Goal: Information Seeking & Learning: Find specific fact

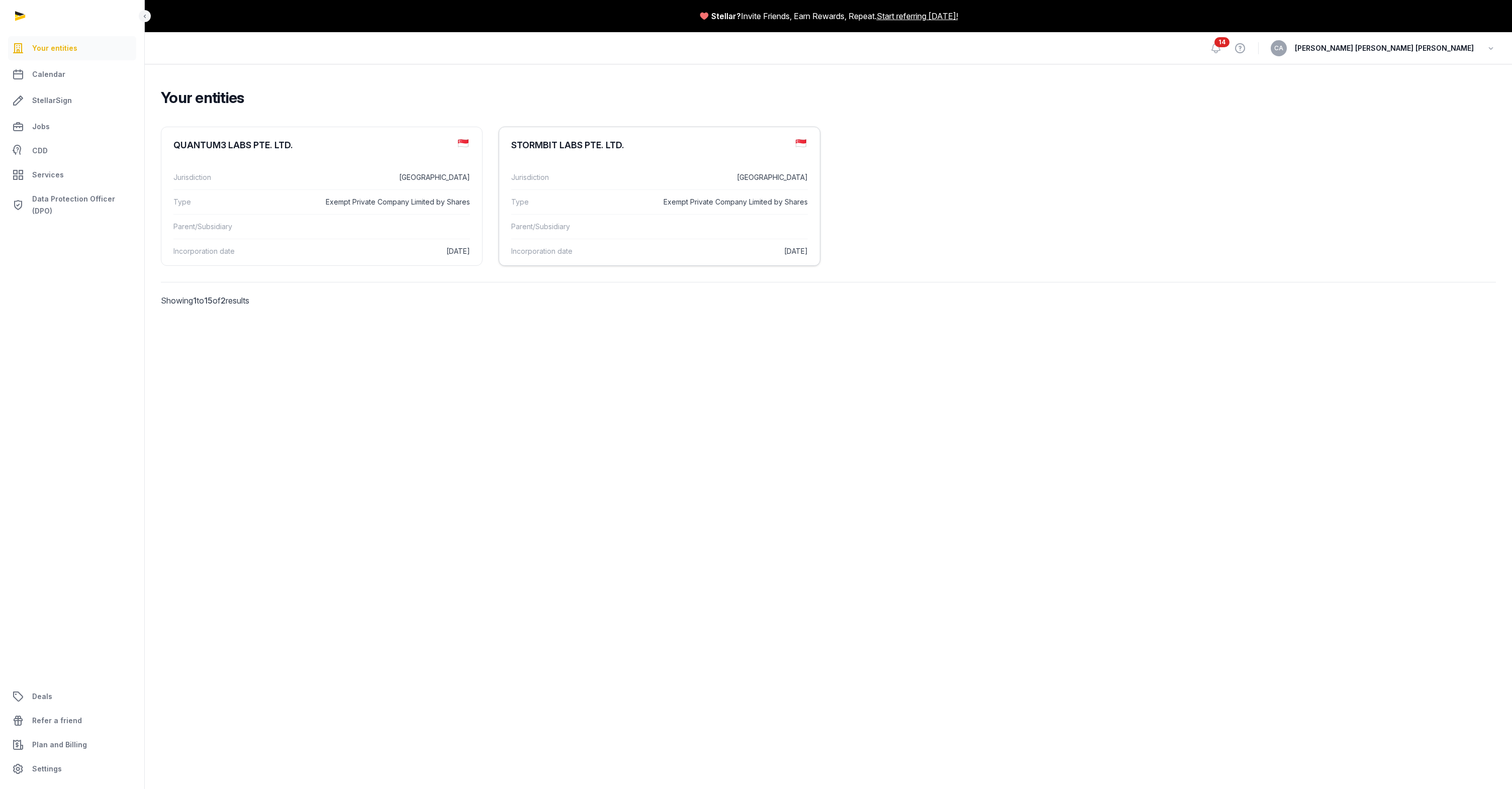
click at [728, 224] on dd at bounding box center [721, 226] width 173 height 12
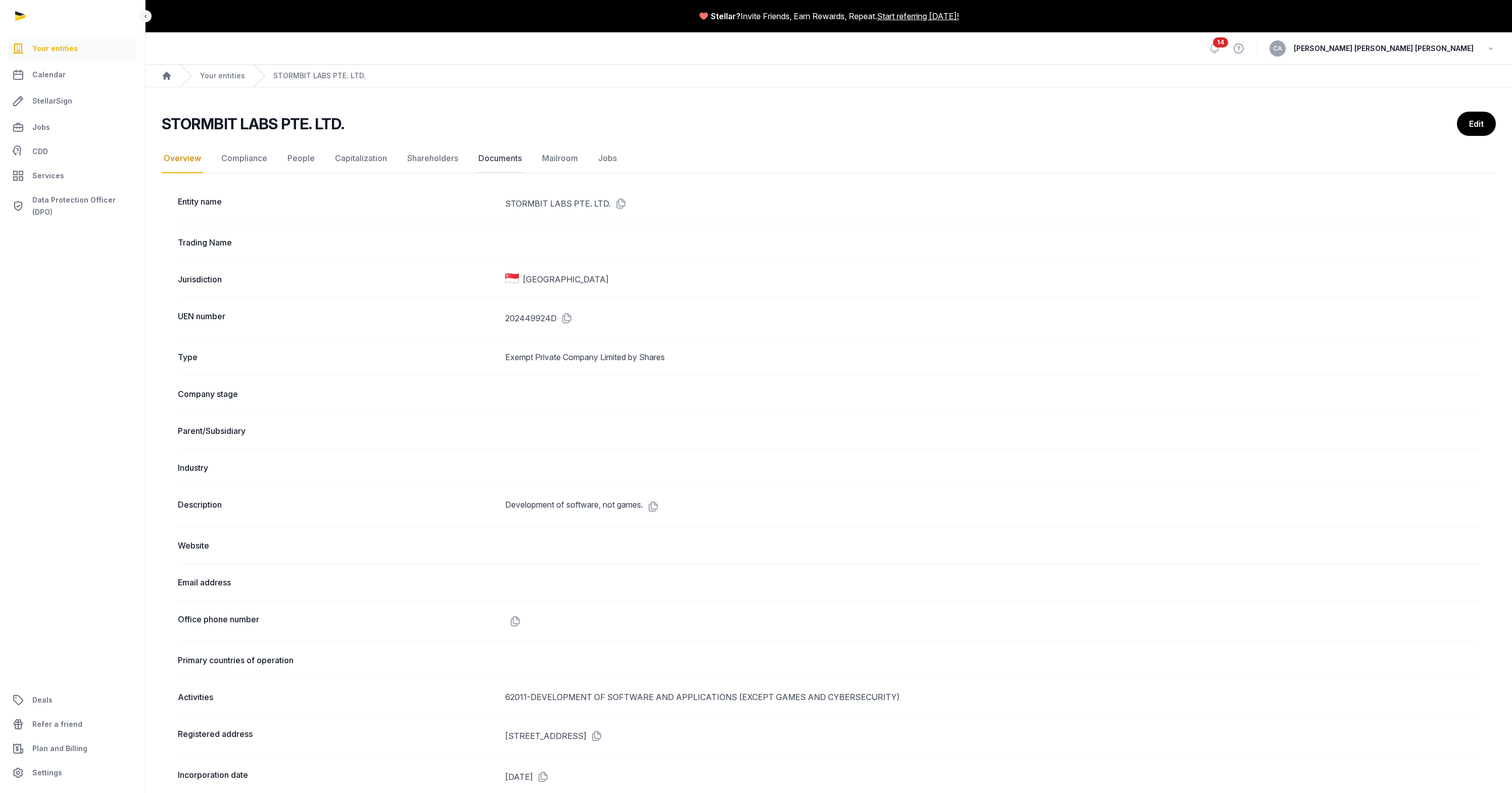
click at [485, 157] on link "Documents" at bounding box center [500, 159] width 48 height 29
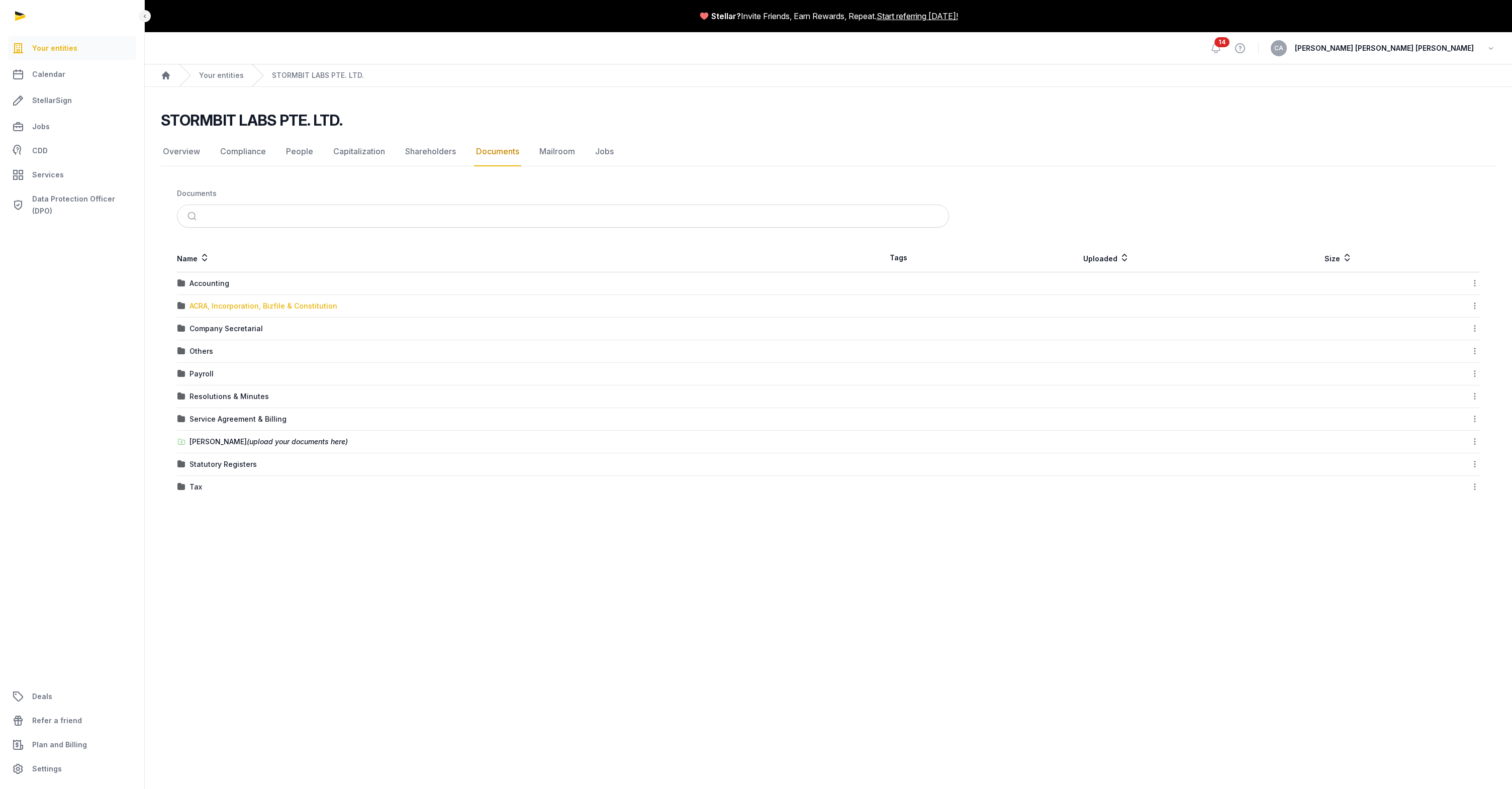
click at [237, 308] on div "ACRA, Incorporation, Bizfile & Constitution" at bounding box center [263, 306] width 148 height 10
click at [202, 302] on div "Bizfile" at bounding box center [200, 302] width 22 height 10
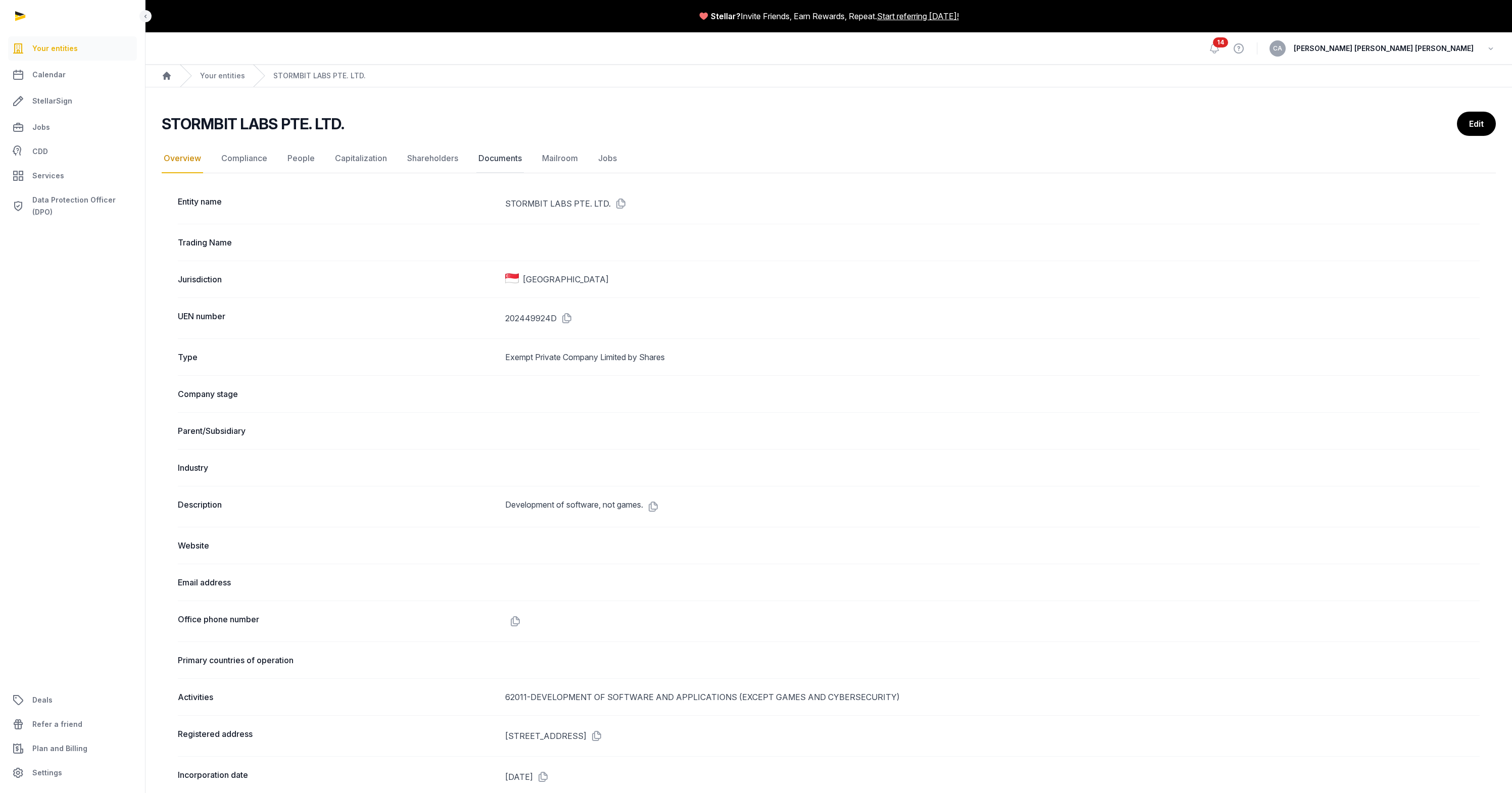
click at [507, 151] on link "Documents" at bounding box center [500, 159] width 48 height 29
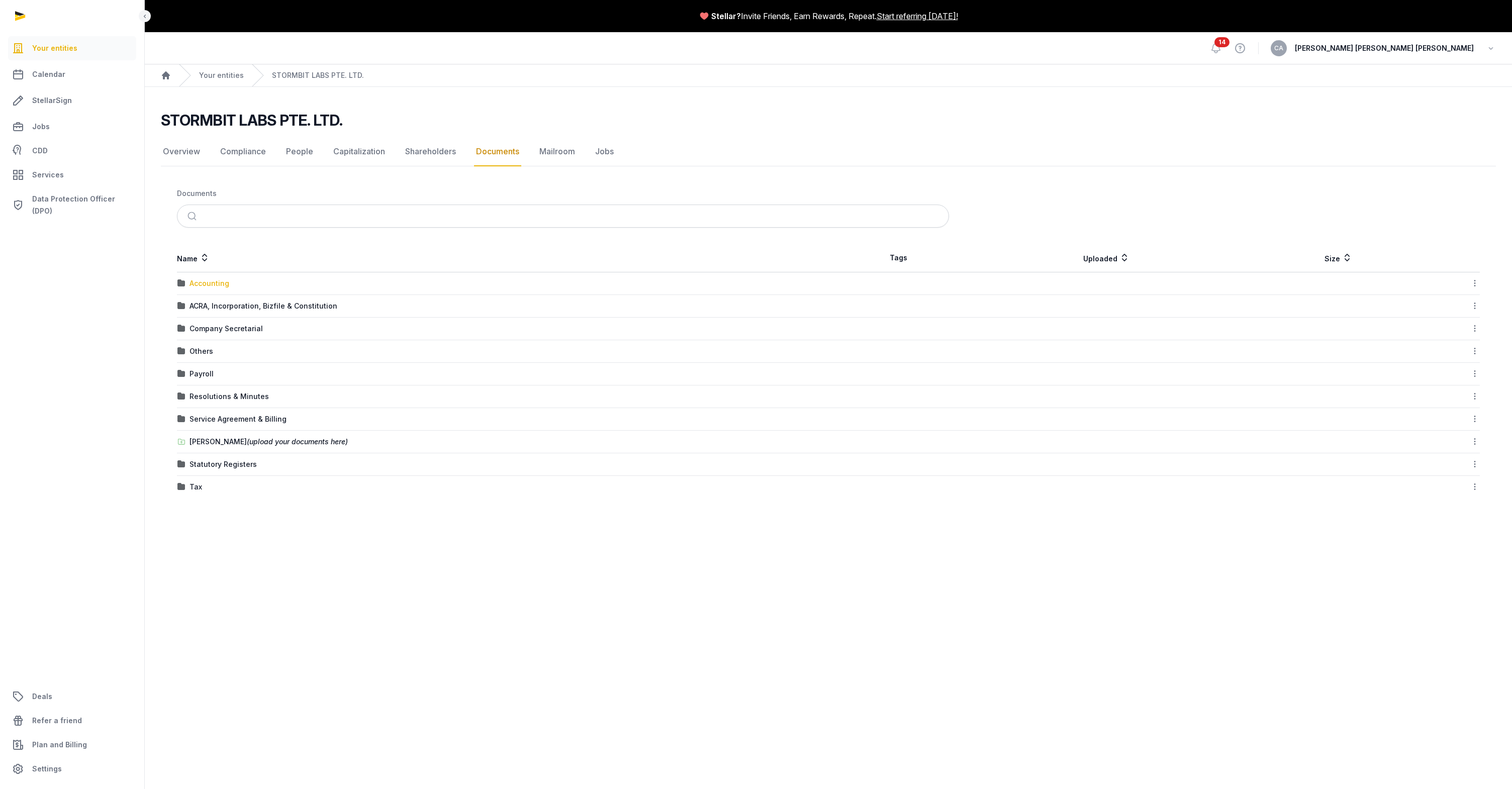
click at [206, 286] on div "Accounting" at bounding box center [209, 283] width 40 height 10
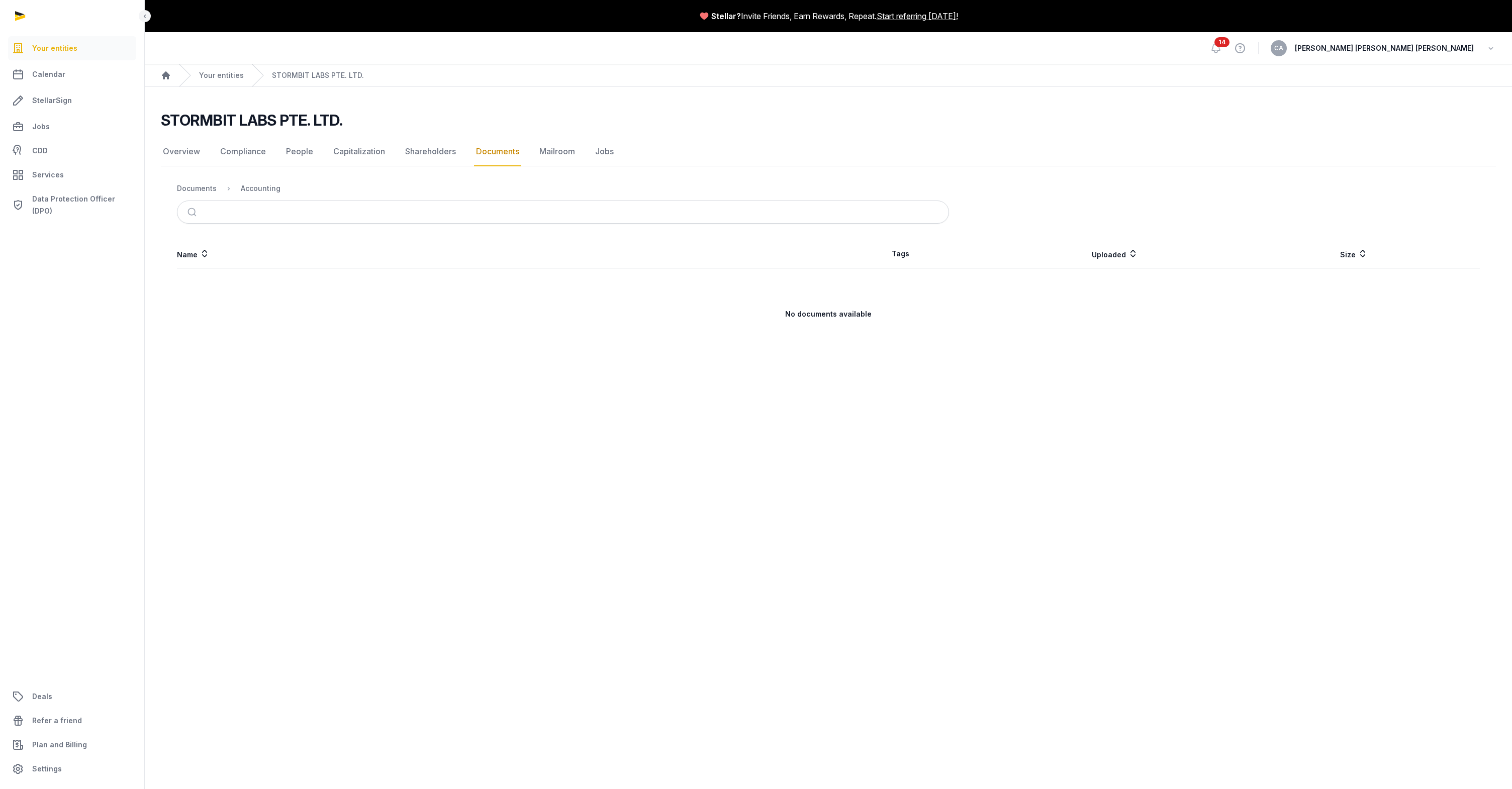
click at [218, 187] on ol "Documents Accounting" at bounding box center [228, 188] width 103 height 12
click at [210, 188] on div "Documents" at bounding box center [197, 188] width 40 height 10
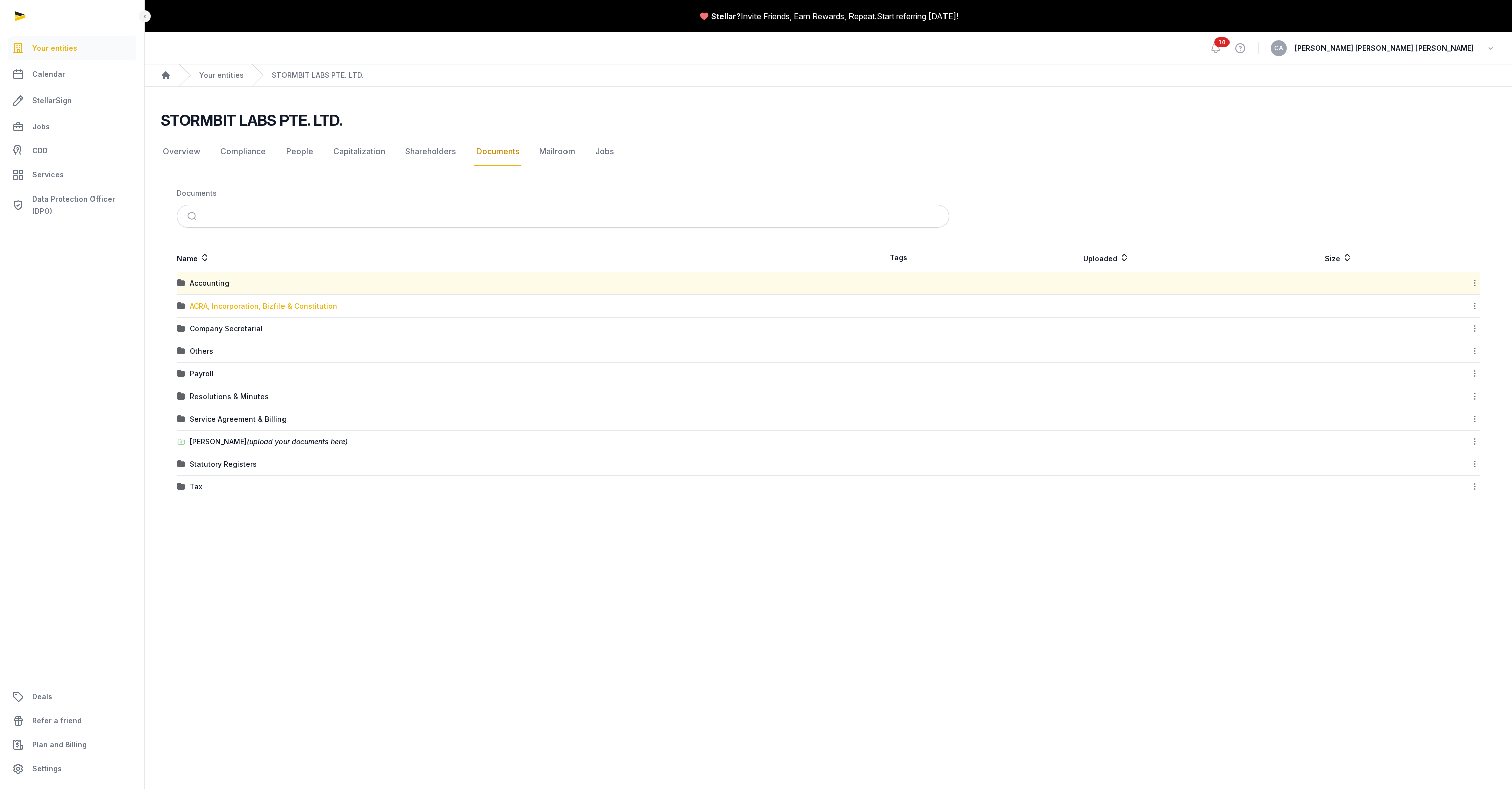
click at [242, 304] on div "ACRA, Incorporation, Bizfile & Constitution" at bounding box center [263, 306] width 148 height 10
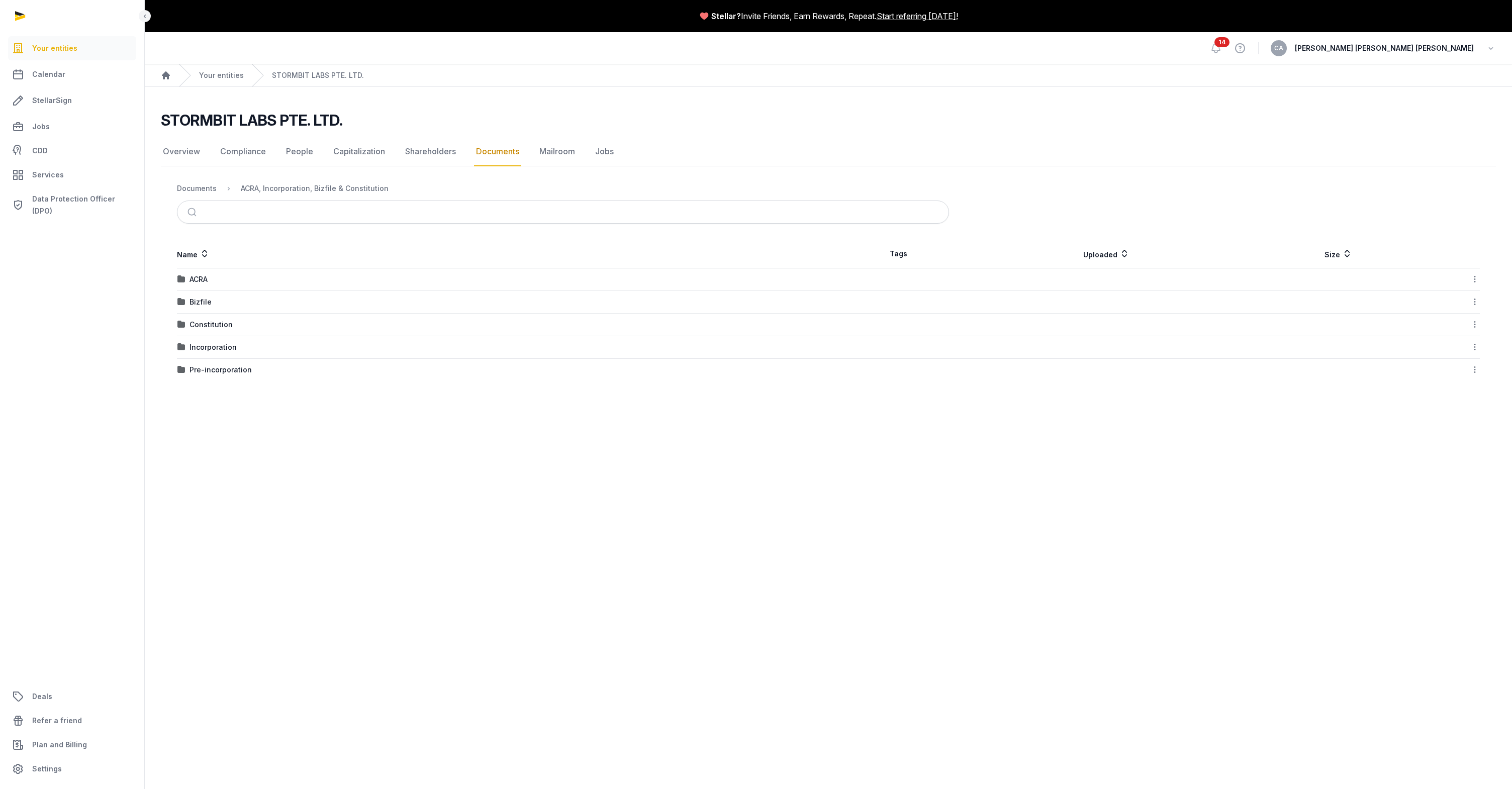
click at [210, 276] on div "ACRA" at bounding box center [502, 279] width 650 height 10
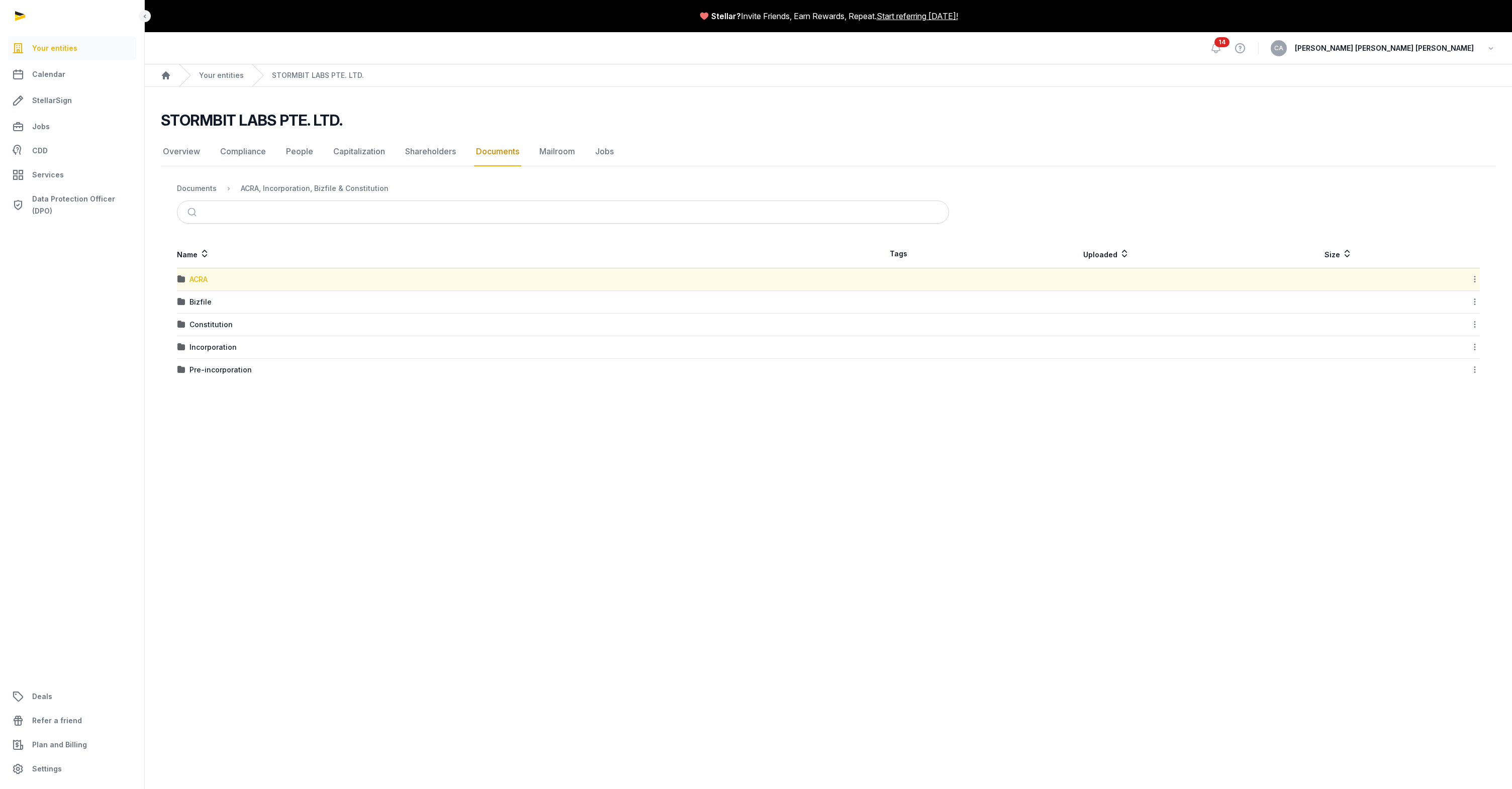
click at [208, 276] on div "ACRA" at bounding box center [198, 279] width 18 height 10
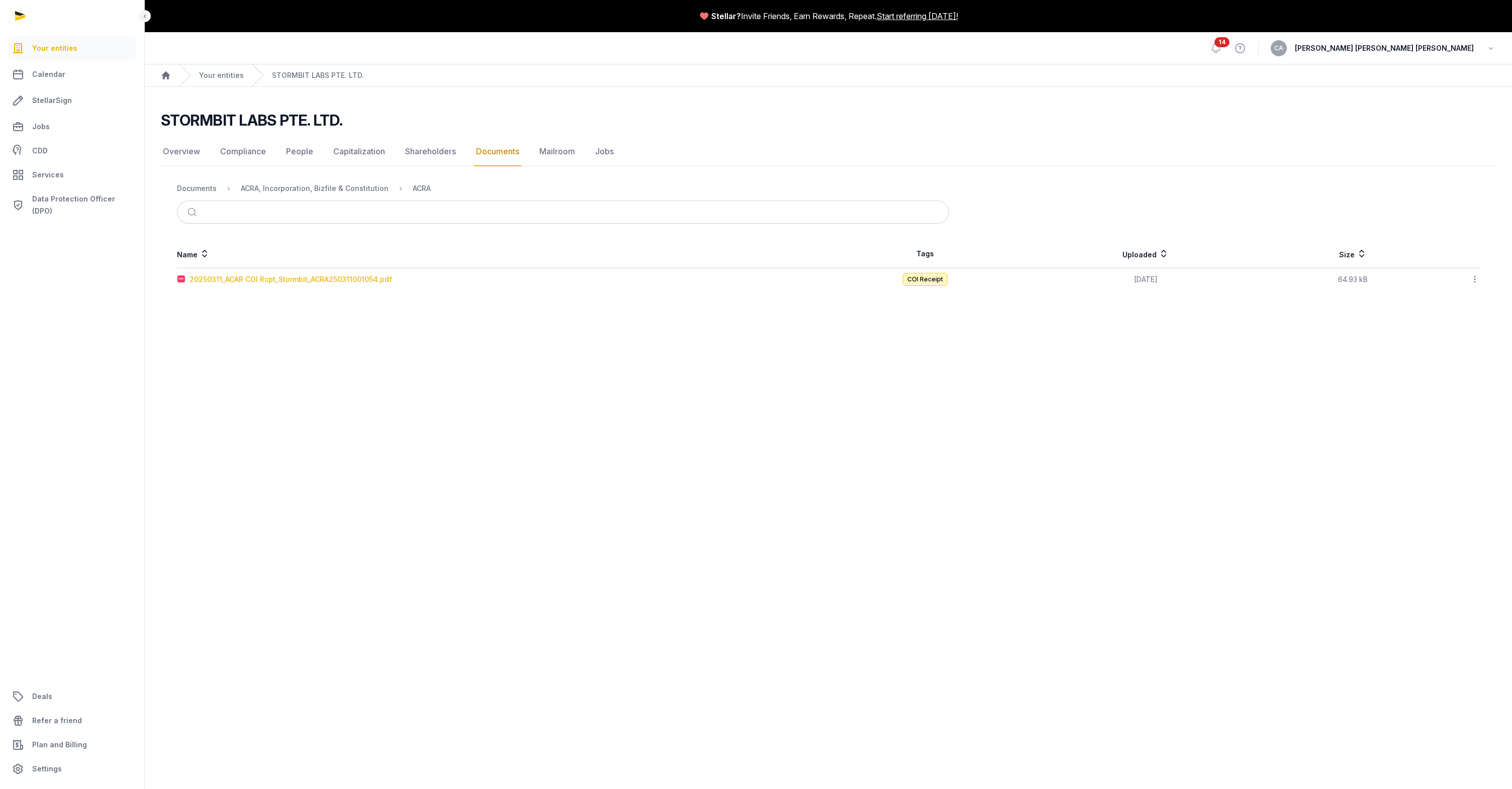
click at [224, 279] on div "20250311_ACAR COI Rcpt_Stormbit_ACRA250311001054.pdf" at bounding box center [290, 279] width 202 height 10
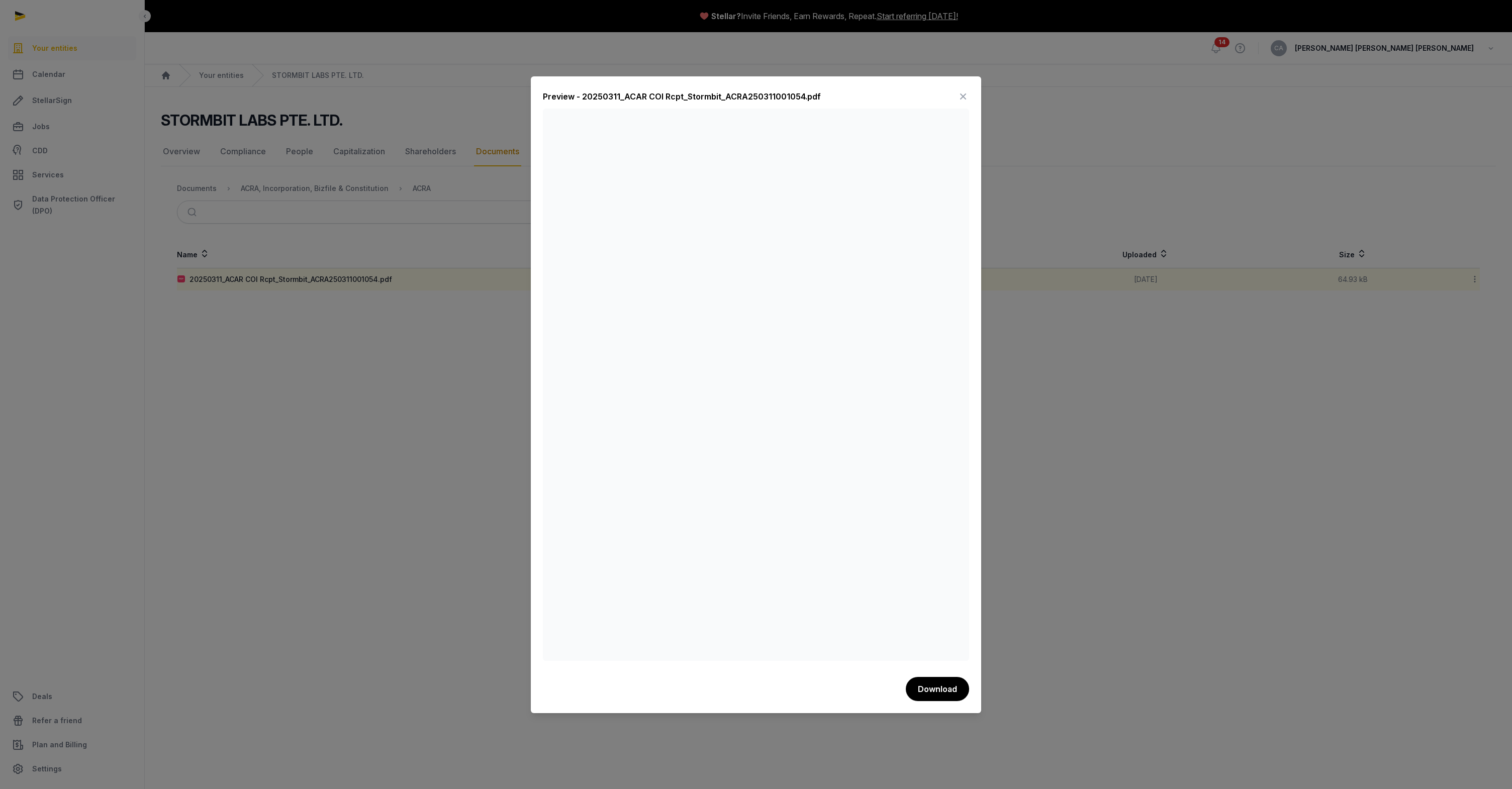
click at [1080, 374] on div at bounding box center [756, 394] width 1512 height 789
click at [958, 99] on icon at bounding box center [963, 97] width 12 height 16
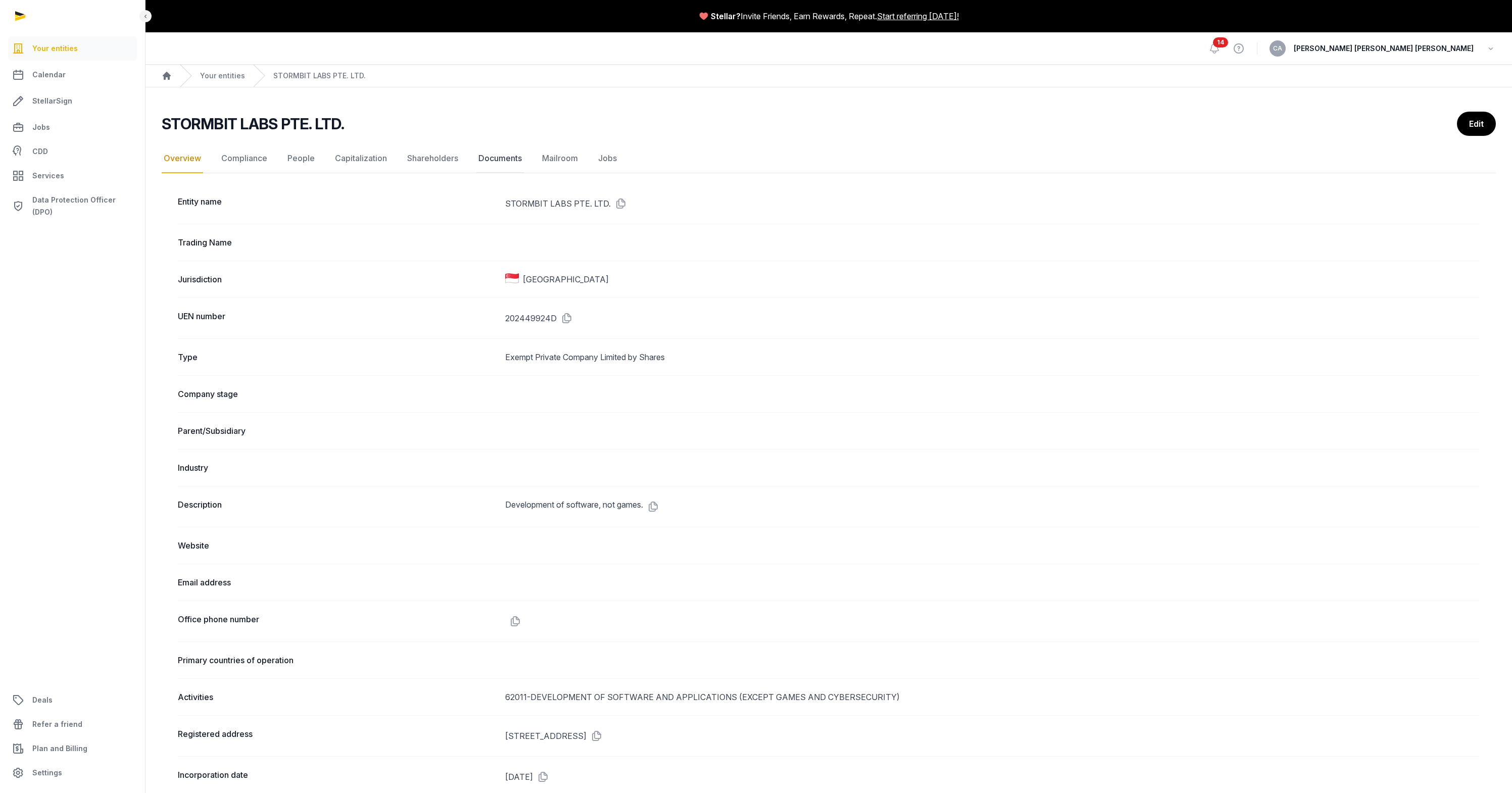
click at [501, 166] on link "Documents" at bounding box center [500, 159] width 48 height 29
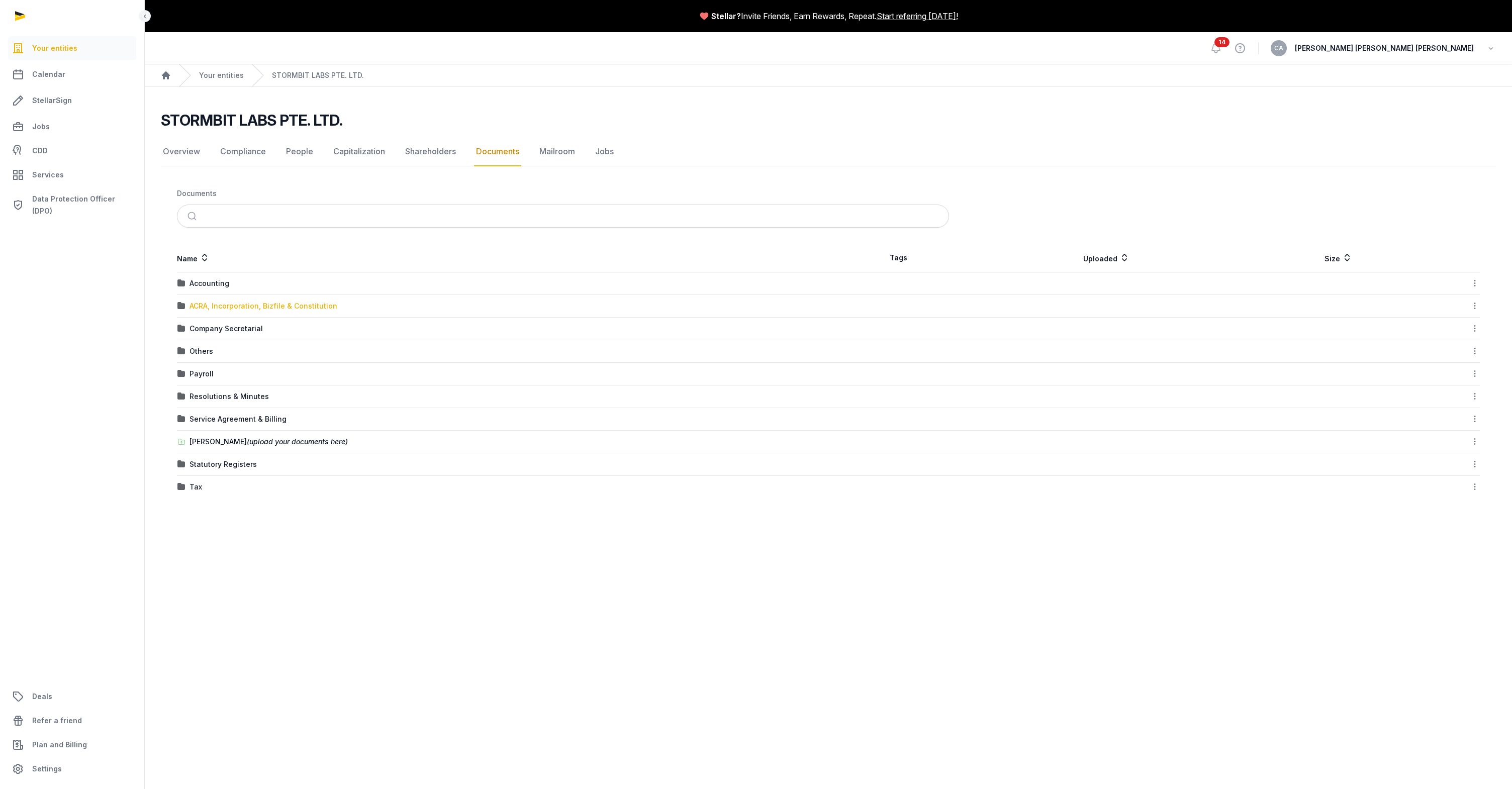
click at [223, 308] on div "ACRA, Incorporation, Bizfile & Constitution" at bounding box center [263, 306] width 148 height 10
click at [206, 300] on div "Bizfile" at bounding box center [200, 302] width 22 height 10
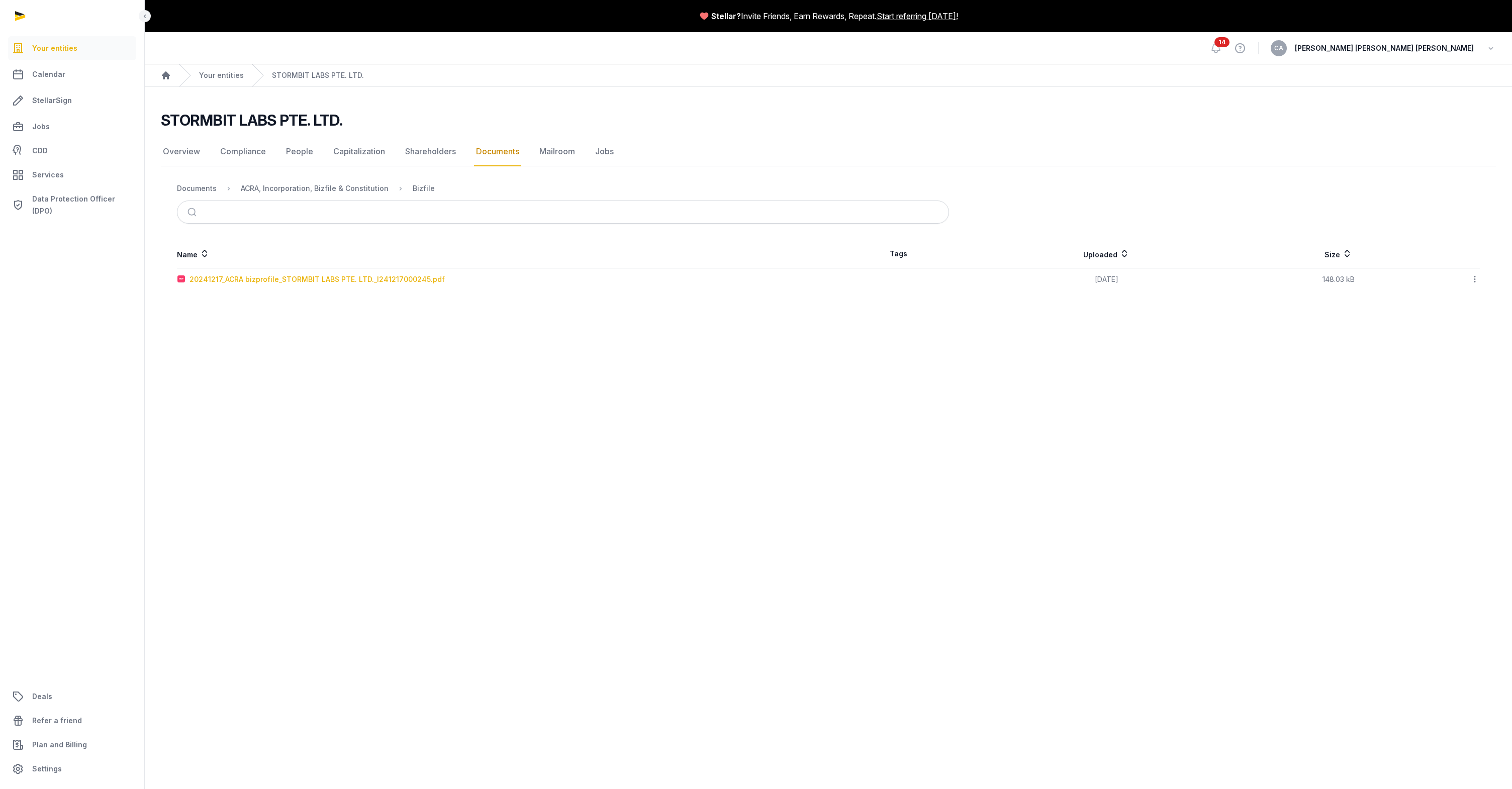
click at [223, 278] on div "20241217_ACRA bizprofile_STORMBIT LABS PTE. LTD._I241217000245.pdf" at bounding box center [316, 279] width 255 height 10
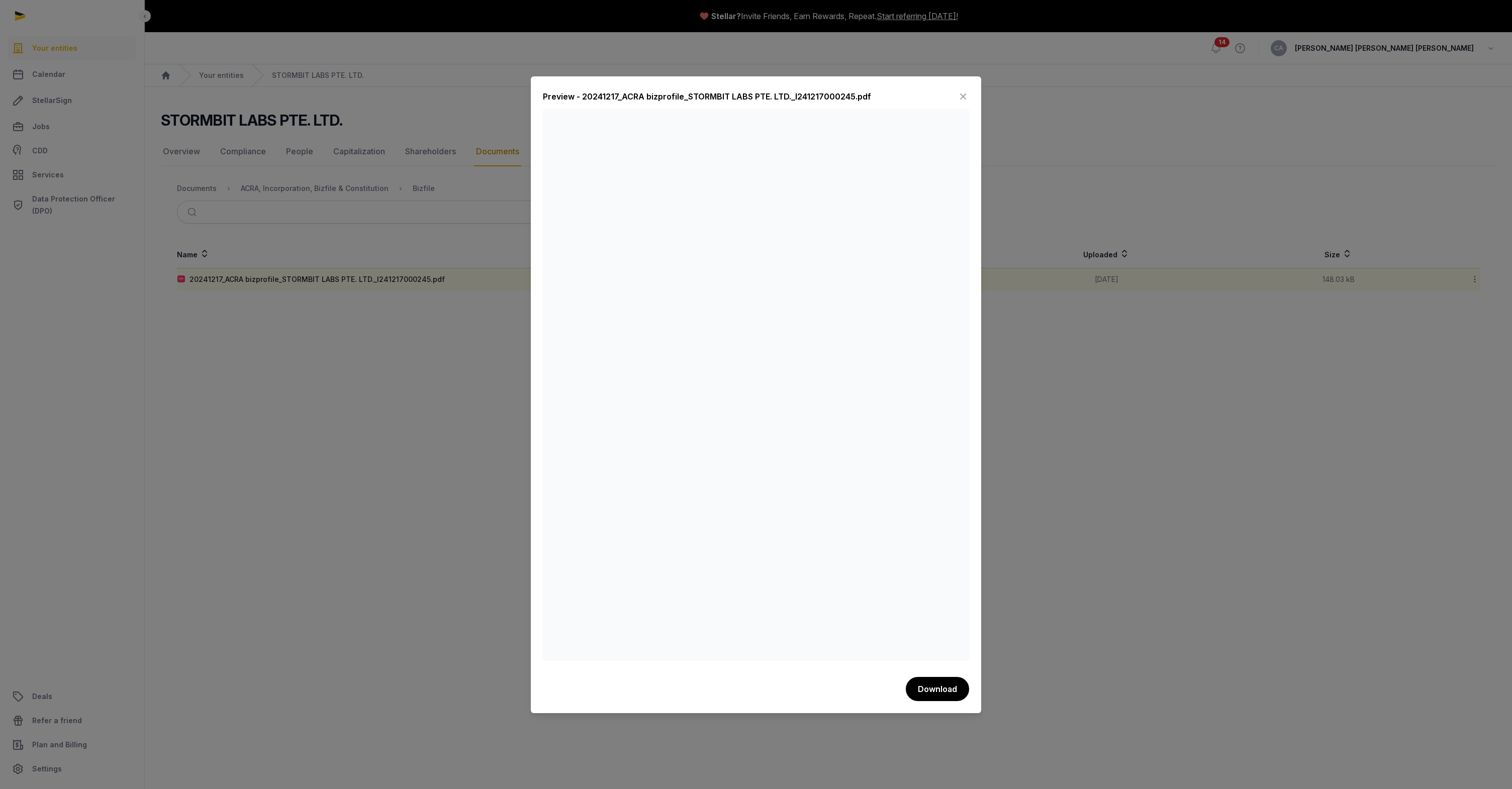
click at [1029, 320] on div at bounding box center [756, 394] width 1512 height 789
click at [966, 101] on icon at bounding box center [963, 97] width 12 height 16
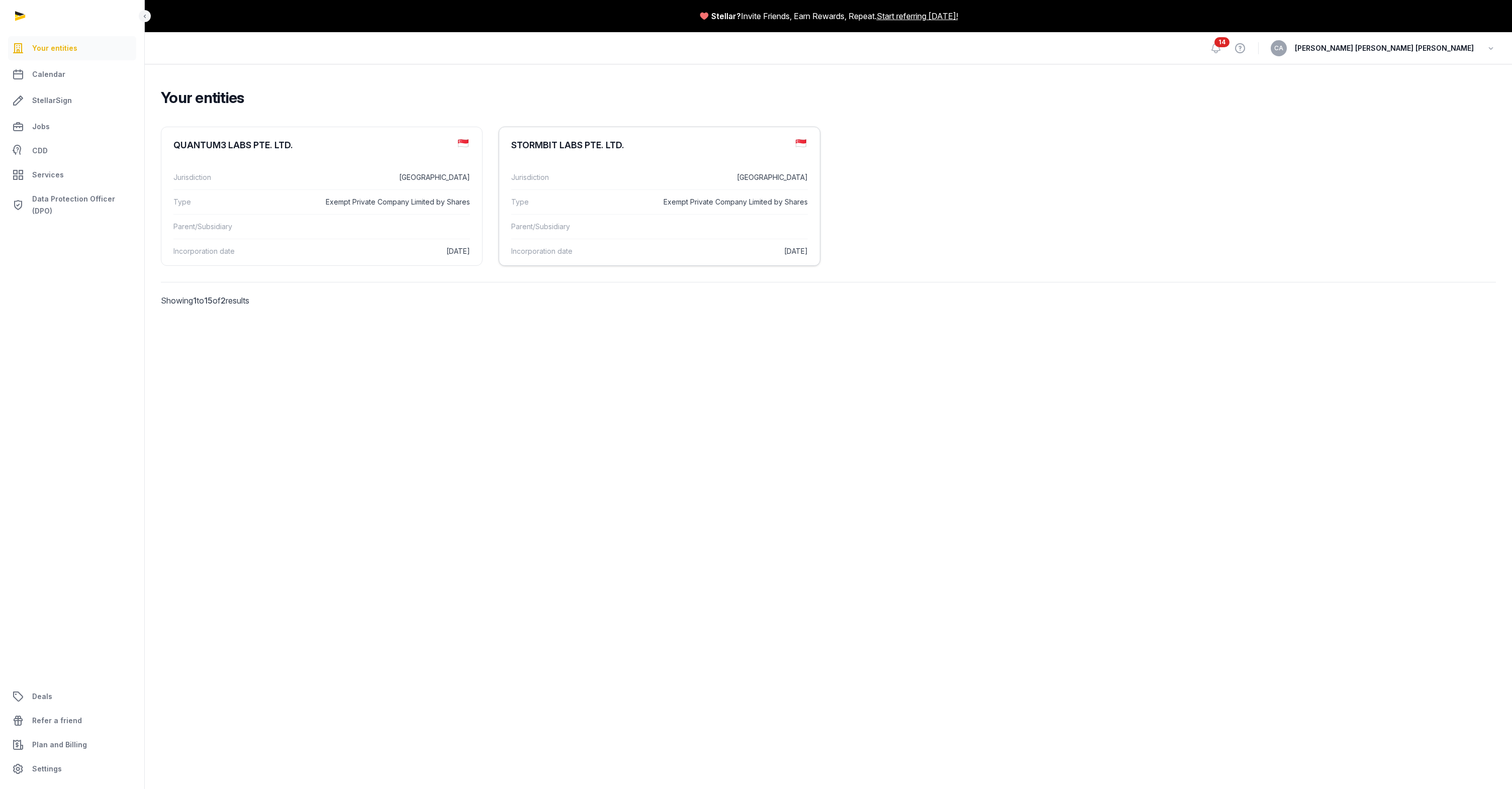
click at [774, 232] on dd at bounding box center [721, 226] width 173 height 12
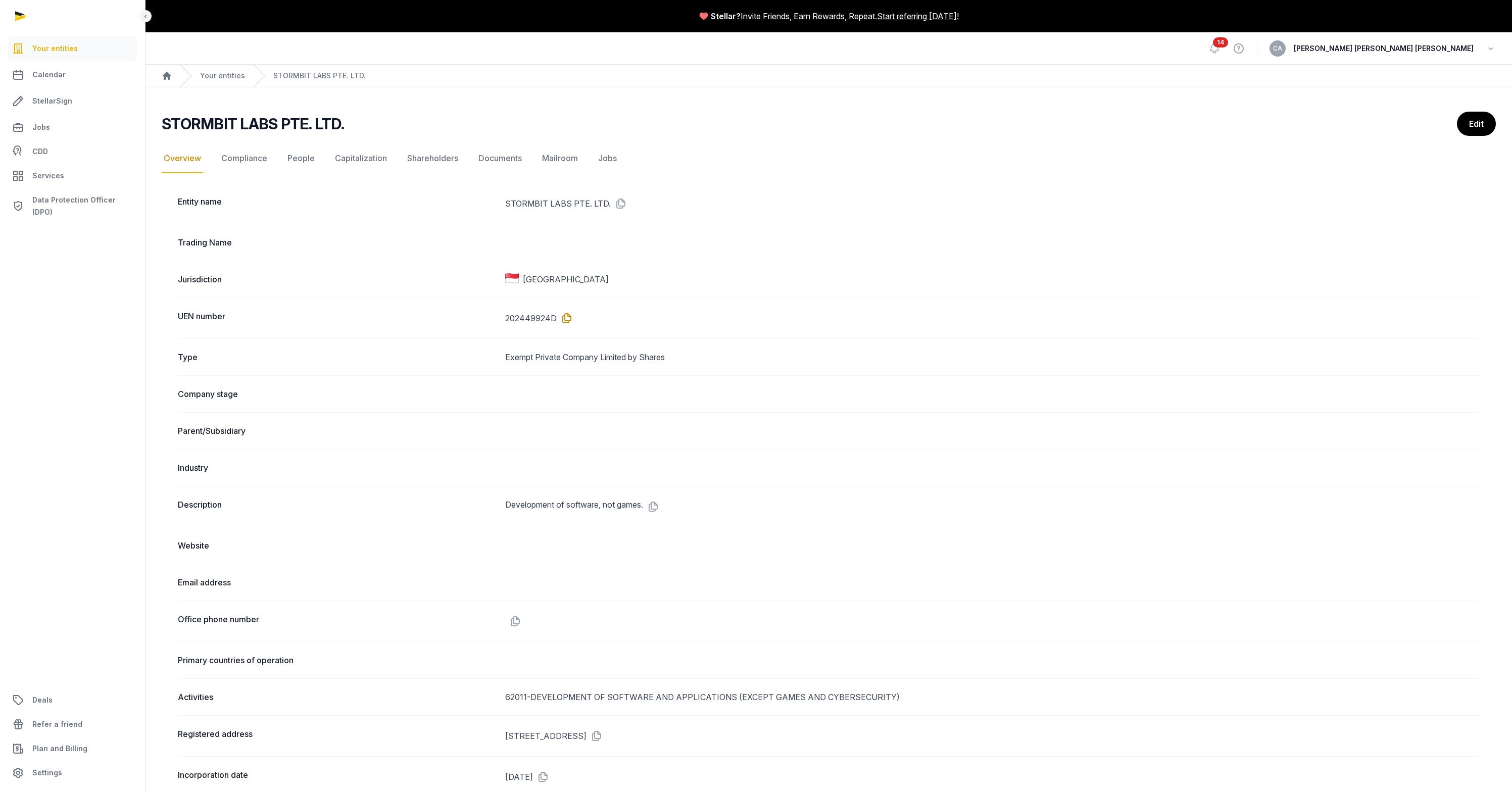
click at [567, 316] on icon at bounding box center [565, 318] width 16 height 16
click at [477, 155] on link "Documents" at bounding box center [500, 159] width 48 height 29
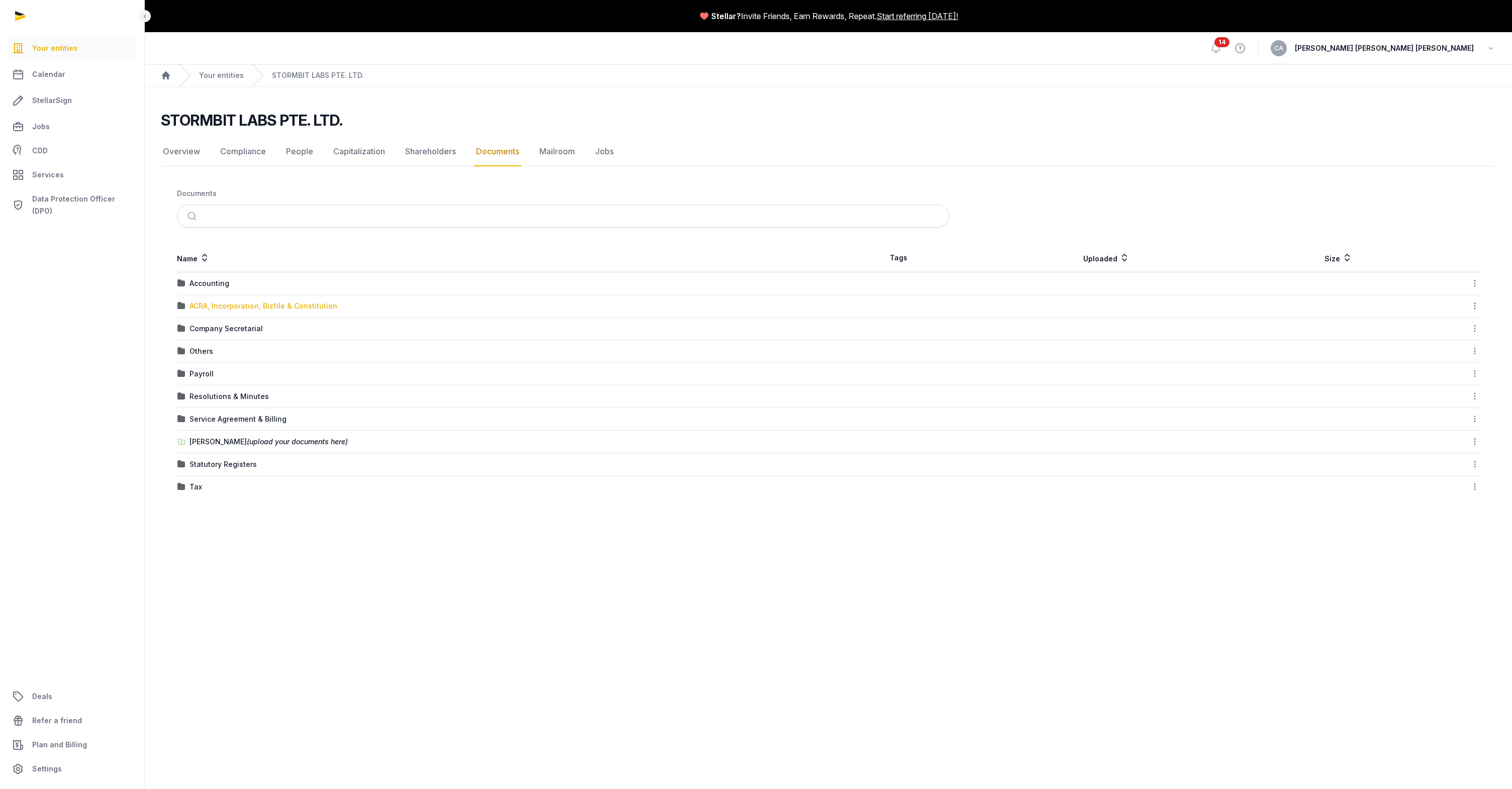
click at [288, 301] on div "ACRA, Incorporation, Bizfile & Constitution" at bounding box center [263, 306] width 148 height 10
click at [193, 302] on div "Bizfile" at bounding box center [200, 302] width 22 height 10
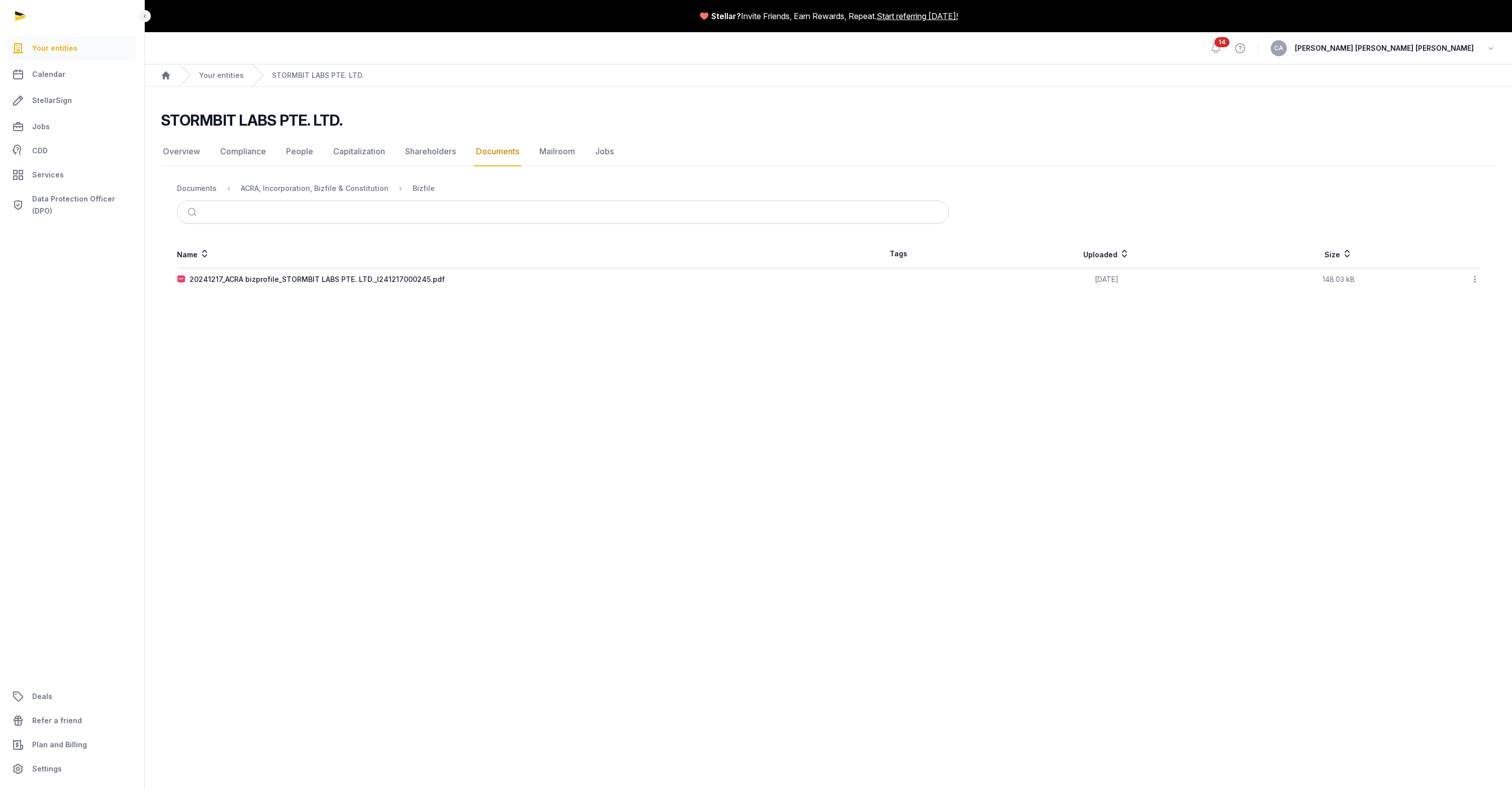
click at [235, 312] on main "Stellar? Invite Friends, Earn Rewards, Repeat. Start referring today! Open side…" at bounding box center [756, 394] width 1512 height 789
click at [1094, 407] on main "Stellar? Invite Friends, Earn Rewards, Repeat. Start referring today! Open side…" at bounding box center [756, 394] width 1512 height 789
click at [1472, 282] on icon at bounding box center [1475, 279] width 9 height 11
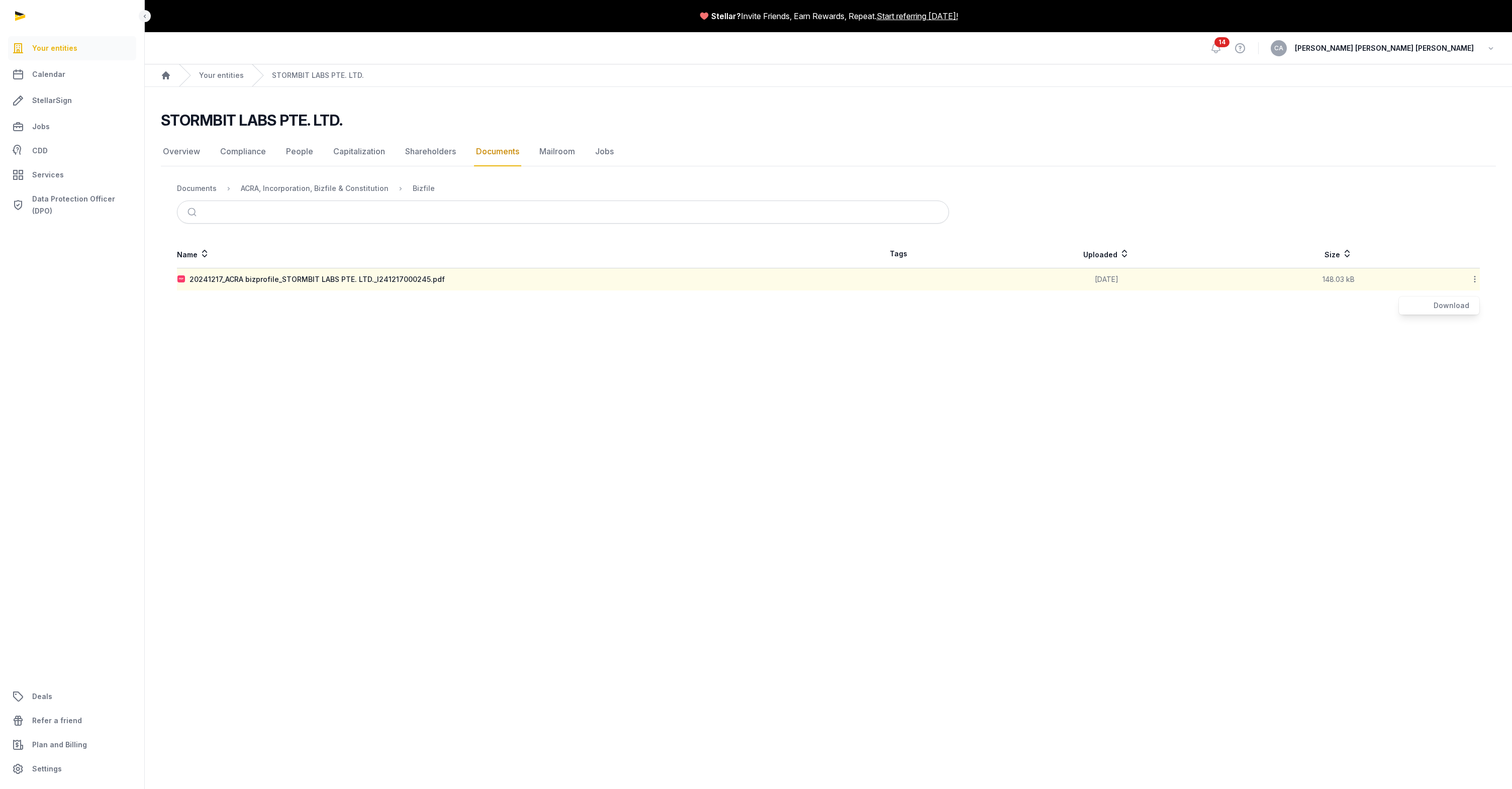
click at [1114, 423] on main "Stellar? Invite Friends, Earn Rewards, Repeat. Start referring today! Open side…" at bounding box center [756, 394] width 1512 height 789
click at [418, 505] on main "Stellar? Invite Friends, Earn Rewards, Repeat. Start referring today! Open side…" at bounding box center [756, 394] width 1512 height 789
click at [405, 302] on main "STORMBIT LABS PTE. LTD. Documents Overview Compliance People Capitalization Sha…" at bounding box center [828, 199] width 1367 height 224
click at [487, 156] on link "Documents" at bounding box center [498, 152] width 47 height 29
click at [404, 534] on main "Stellar? Invite Friends, Earn Rewards, Repeat. Start referring today! Open side…" at bounding box center [756, 394] width 1512 height 789
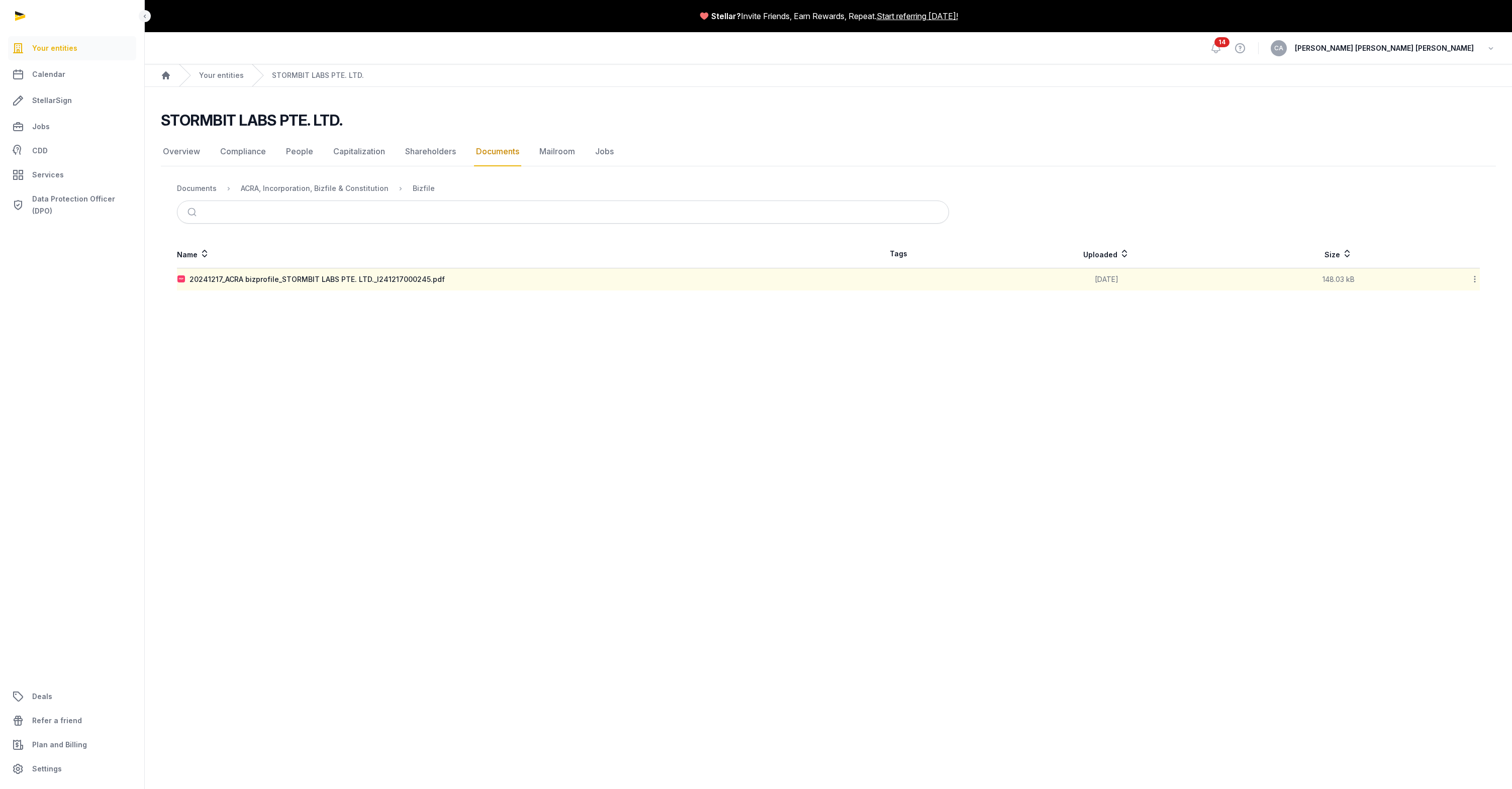
click at [399, 365] on main "Stellar? Invite Friends, Earn Rewards, Repeat. Start referring today! Open side…" at bounding box center [756, 394] width 1512 height 789
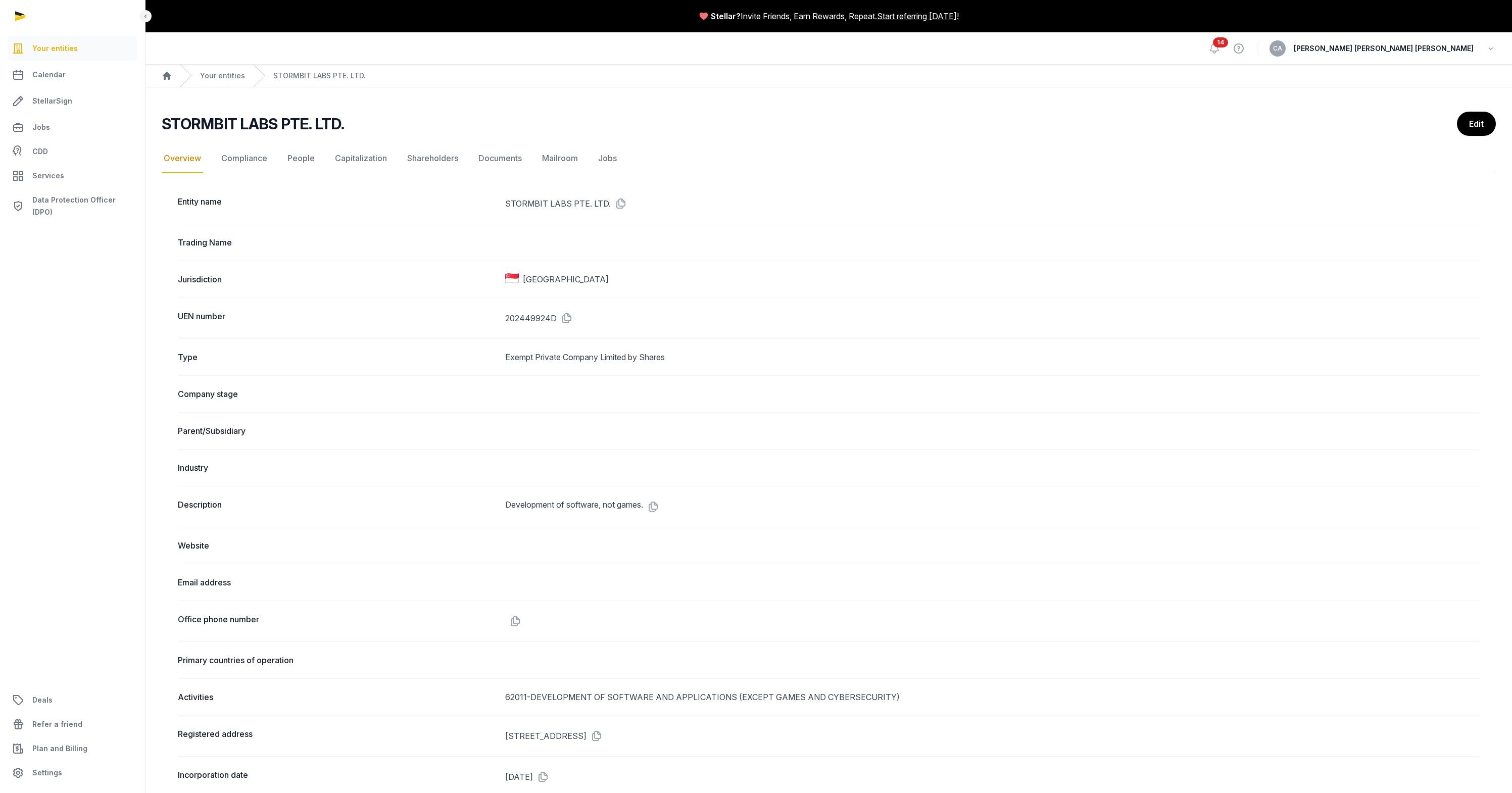
click at [1021, 144] on nav "Overview Compliance People Capitalization Shareholders Documents Mailroom Jobs" at bounding box center [828, 159] width 1334 height 29
